Goal: Information Seeking & Learning: Learn about a topic

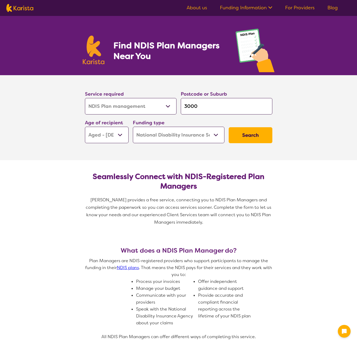
select select "NDIS Plan management"
select select "AG"
select select "NDIS"
select select "NDIS Plan management"
select select "AG"
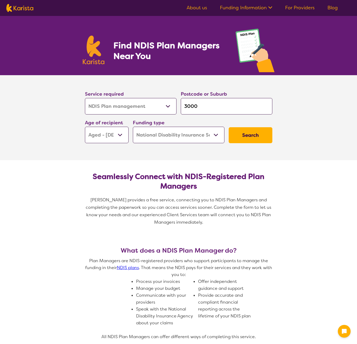
select select "NDIS"
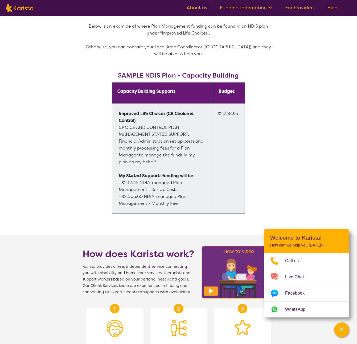
scroll to position [351, 0]
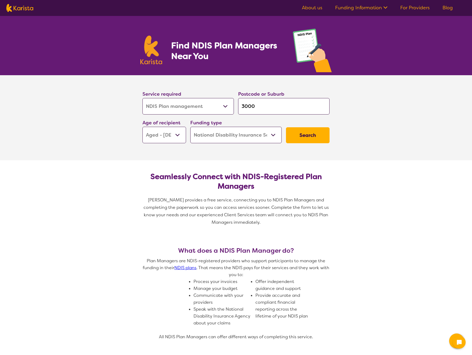
select select "NDIS Plan management"
select select "AG"
select select "NDIS"
select select "NDIS Plan management"
select select "AG"
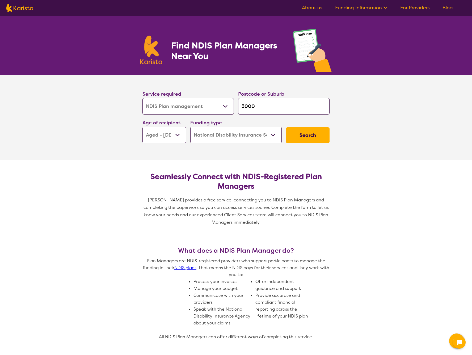
select select "NDIS"
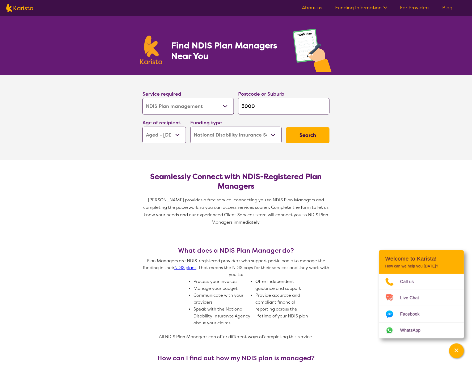
click at [243, 136] on select "Home Care Package (HCP) National Disability Insurance Scheme (NDIS) I don't know" at bounding box center [235, 135] width 91 height 16
